Goal: Use online tool/utility: Use online tool/utility

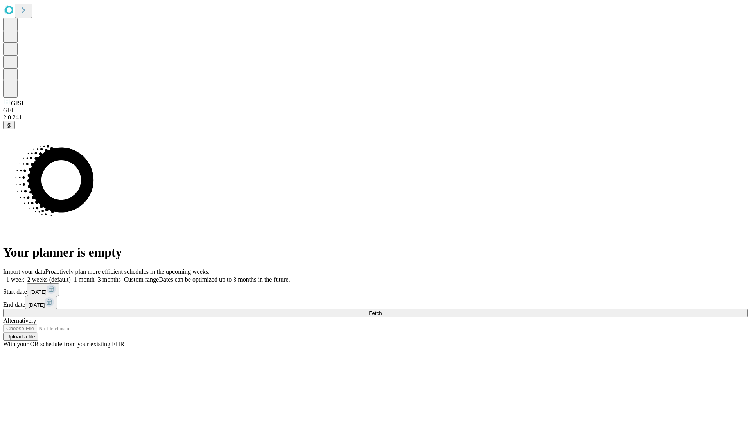
click at [382, 310] on span "Fetch" at bounding box center [375, 313] width 13 height 6
